Goal: Task Accomplishment & Management: Manage account settings

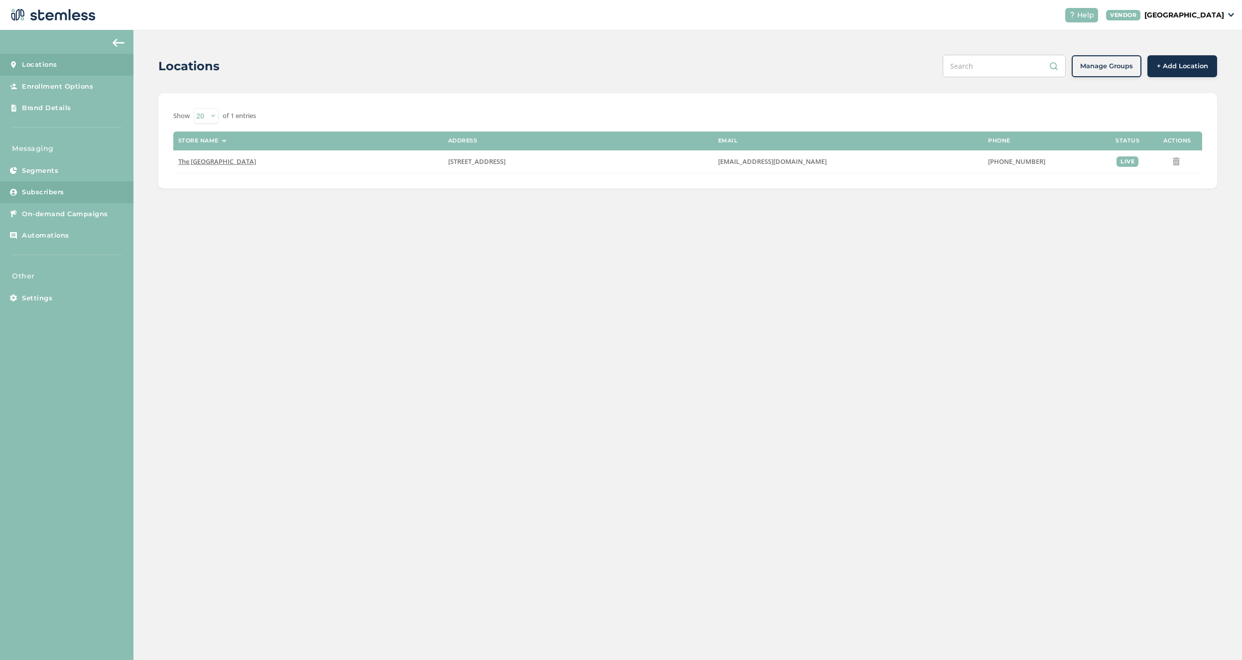
click at [91, 197] on link "Subscribers" at bounding box center [66, 192] width 133 height 22
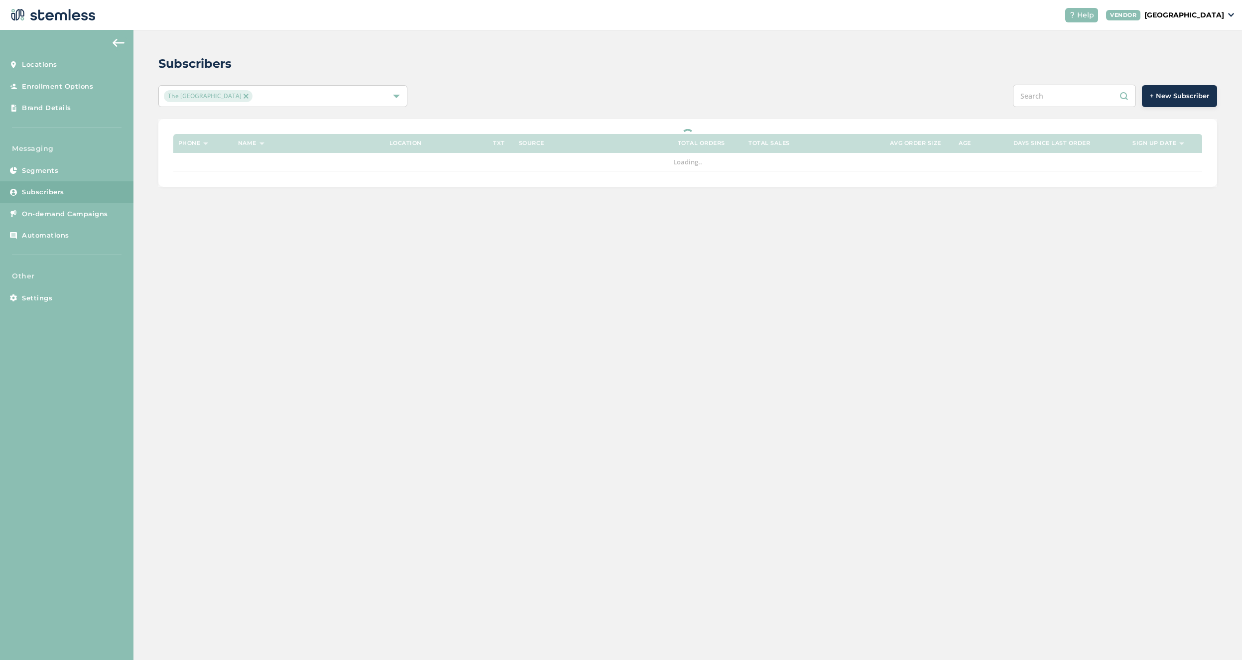
click at [265, 98] on div "The [GEOGRAPHIC_DATA]" at bounding box center [278, 96] width 228 height 12
click at [284, 271] on div "Subscribers The Red Light District Select All The Red Light District + New Subs…" at bounding box center [687, 345] width 1108 height 630
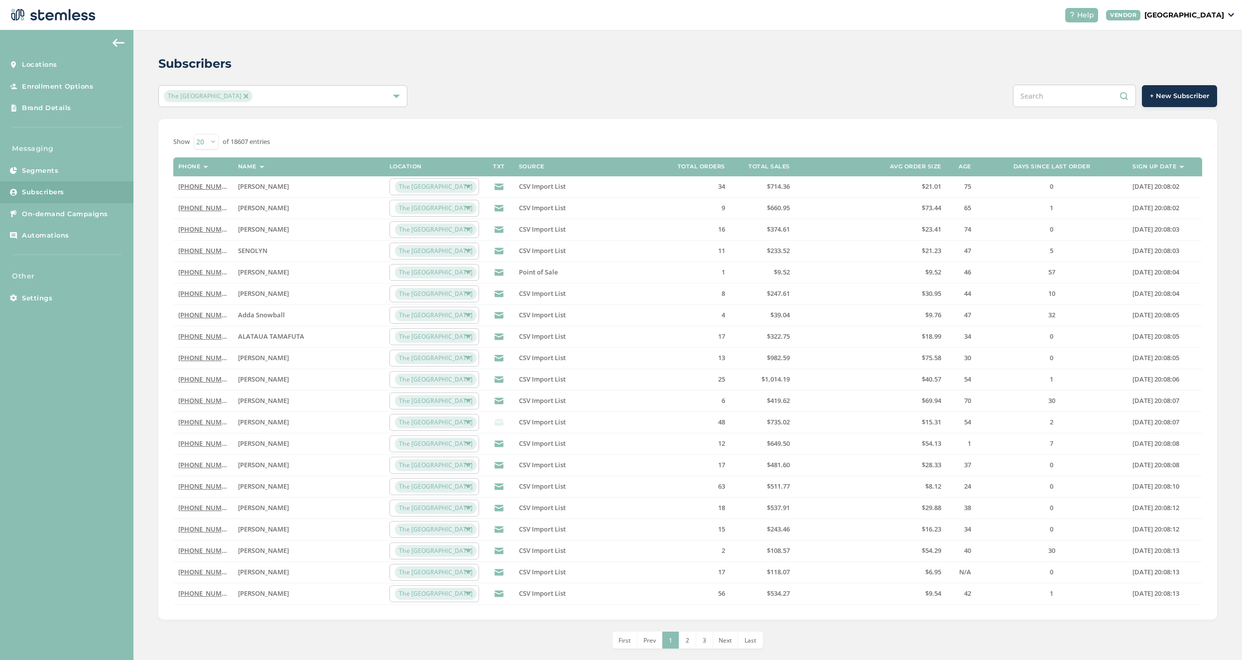
click at [181, 191] on link "[PHONE_NUMBER]" at bounding box center [206, 186] width 57 height 9
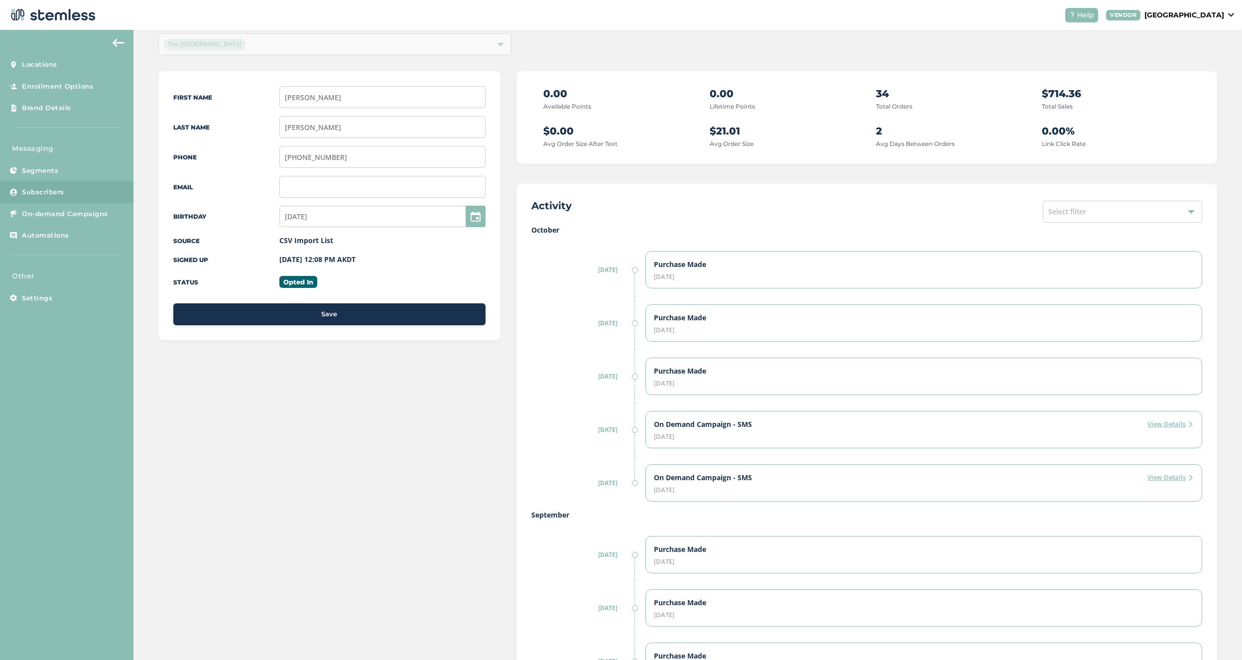
scroll to position [54, 0]
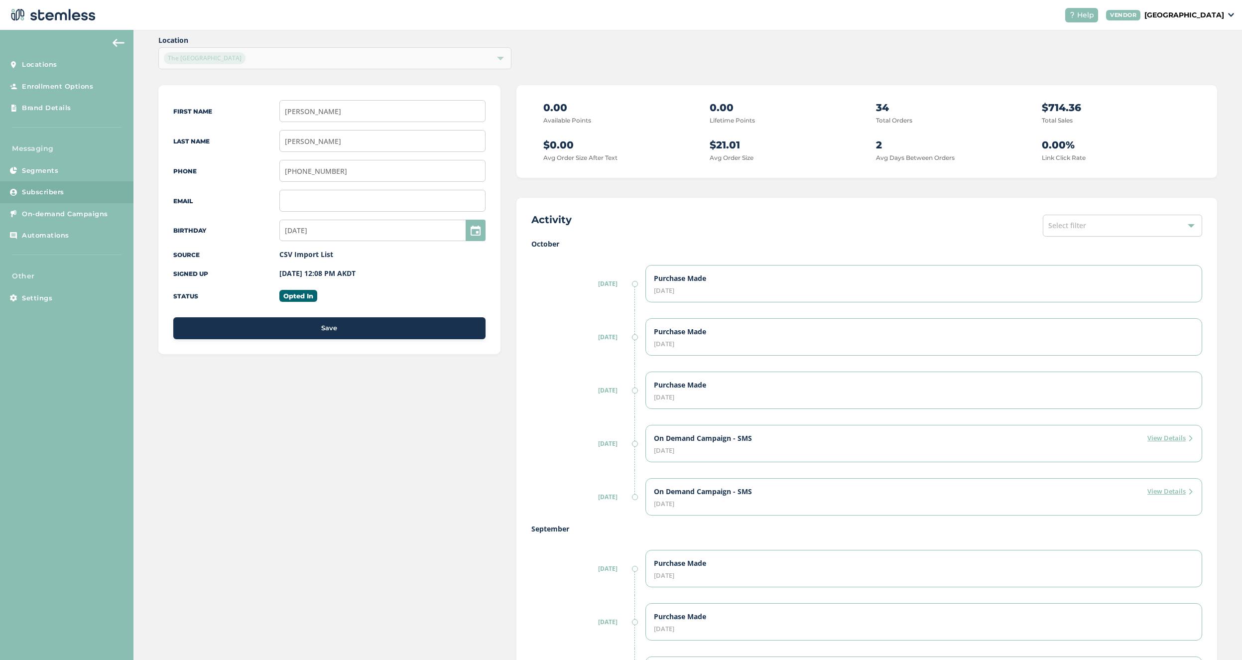
drag, startPoint x: 711, startPoint y: 288, endPoint x: 638, endPoint y: 273, distance: 74.3
click at [638, 273] on div "[DATE] Purchase Made [DATE]" at bounding box center [866, 283] width 671 height 53
click at [695, 282] on label "Purchase Made" at bounding box center [680, 278] width 52 height 10
drag, startPoint x: 711, startPoint y: 284, endPoint x: 590, endPoint y: 262, distance: 123.0
click at [590, 262] on div "[DATE] Purchase Made [DATE]" at bounding box center [866, 283] width 671 height 53
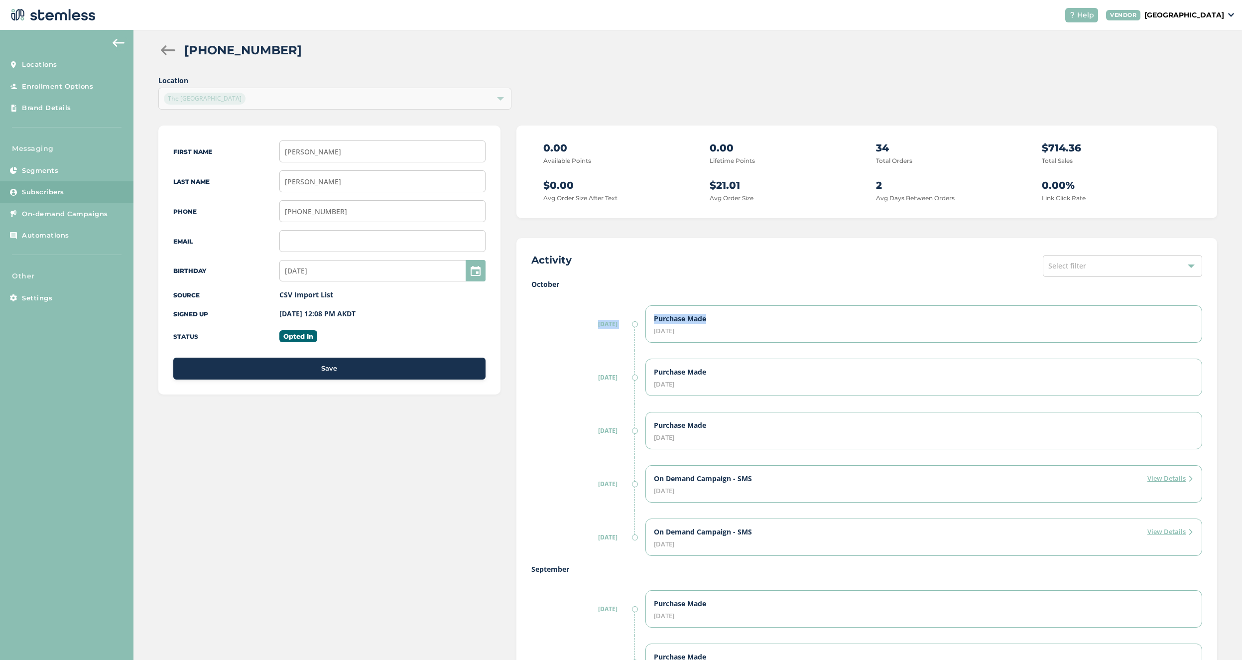
scroll to position [0, 0]
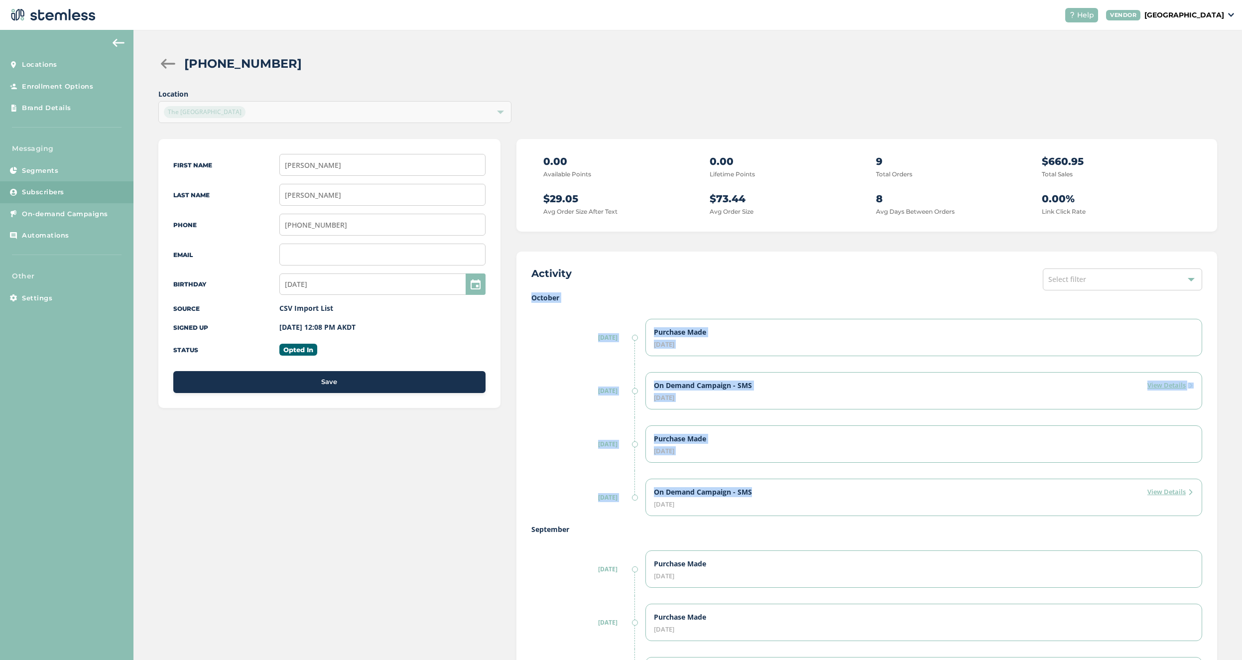
drag, startPoint x: 753, startPoint y: 494, endPoint x: 528, endPoint y: 294, distance: 300.8
click at [528, 294] on div "Activity Select filter October [DATE] Purchase Made [DATE] [DATE] On Demand Cam…" at bounding box center [866, 578] width 701 height 654
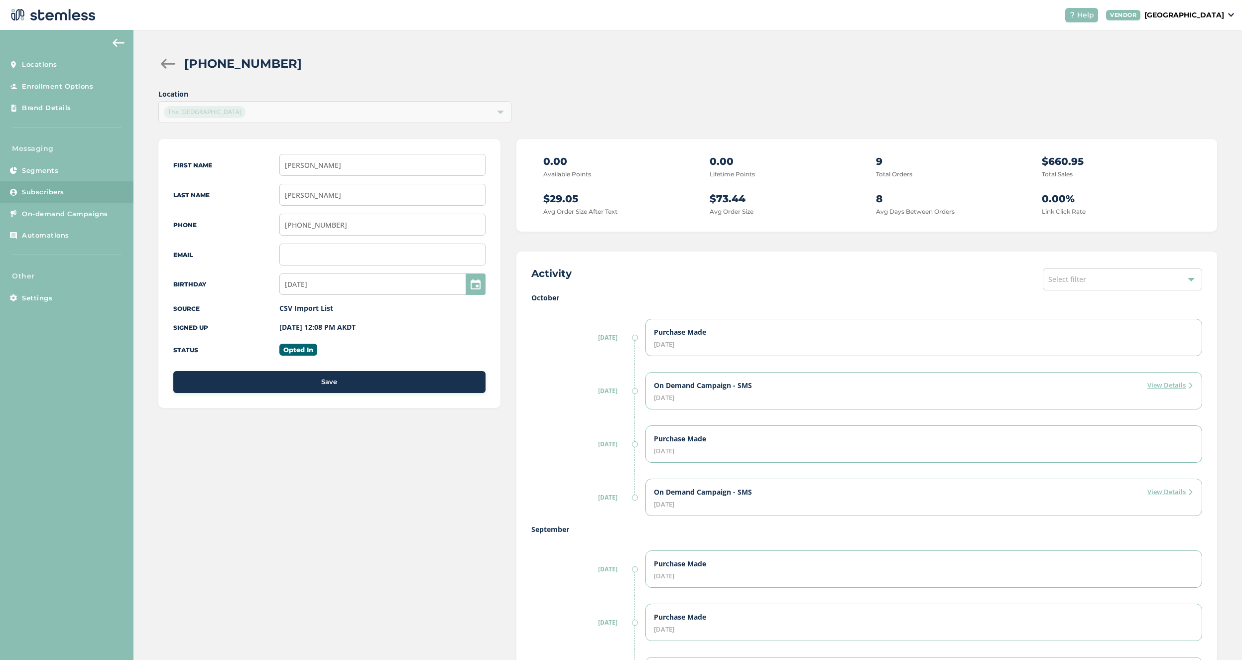
click at [1189, 14] on p "[GEOGRAPHIC_DATA]" at bounding box center [1184, 15] width 80 height 10
click at [1186, 74] on link "Logout" at bounding box center [1198, 72] width 49 height 10
